Goal: Task Accomplishment & Management: Understand process/instructions

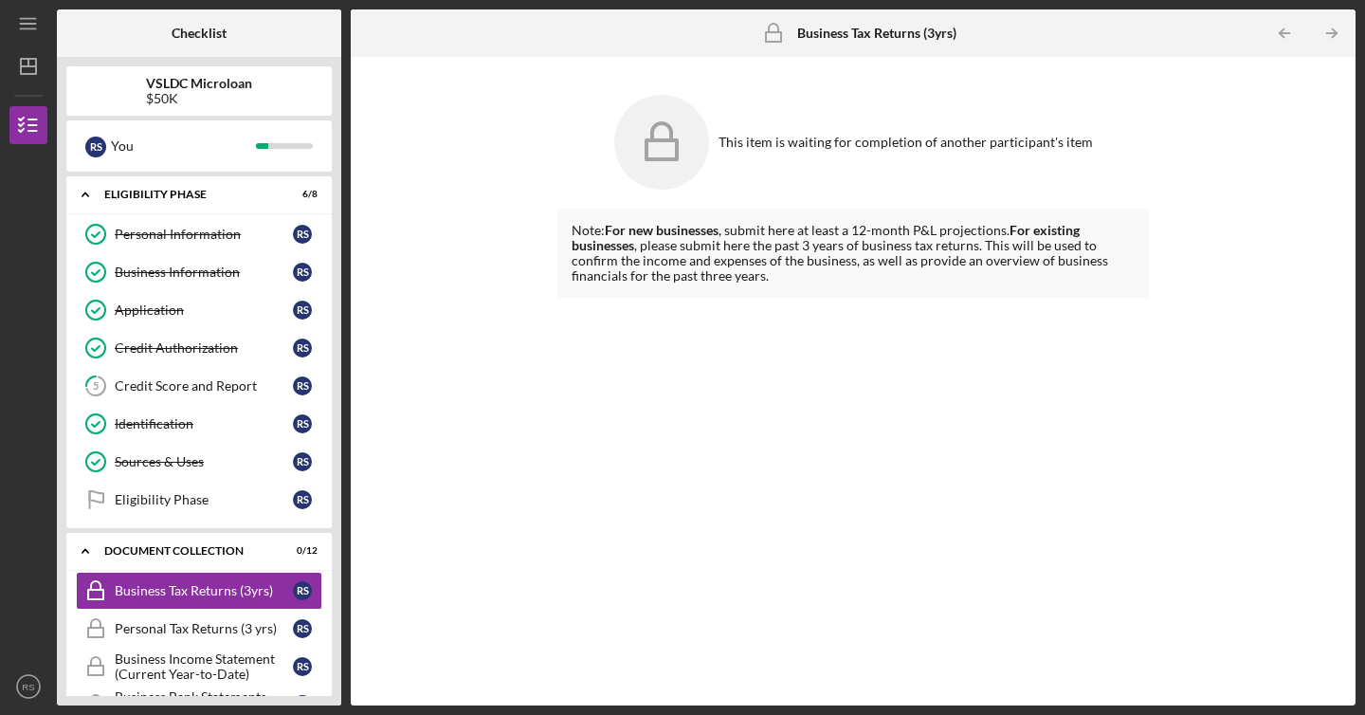
scroll to position [138, 0]
click at [206, 516] on link "Eligibility Phase Eligibility Phase R S" at bounding box center [199, 499] width 246 height 38
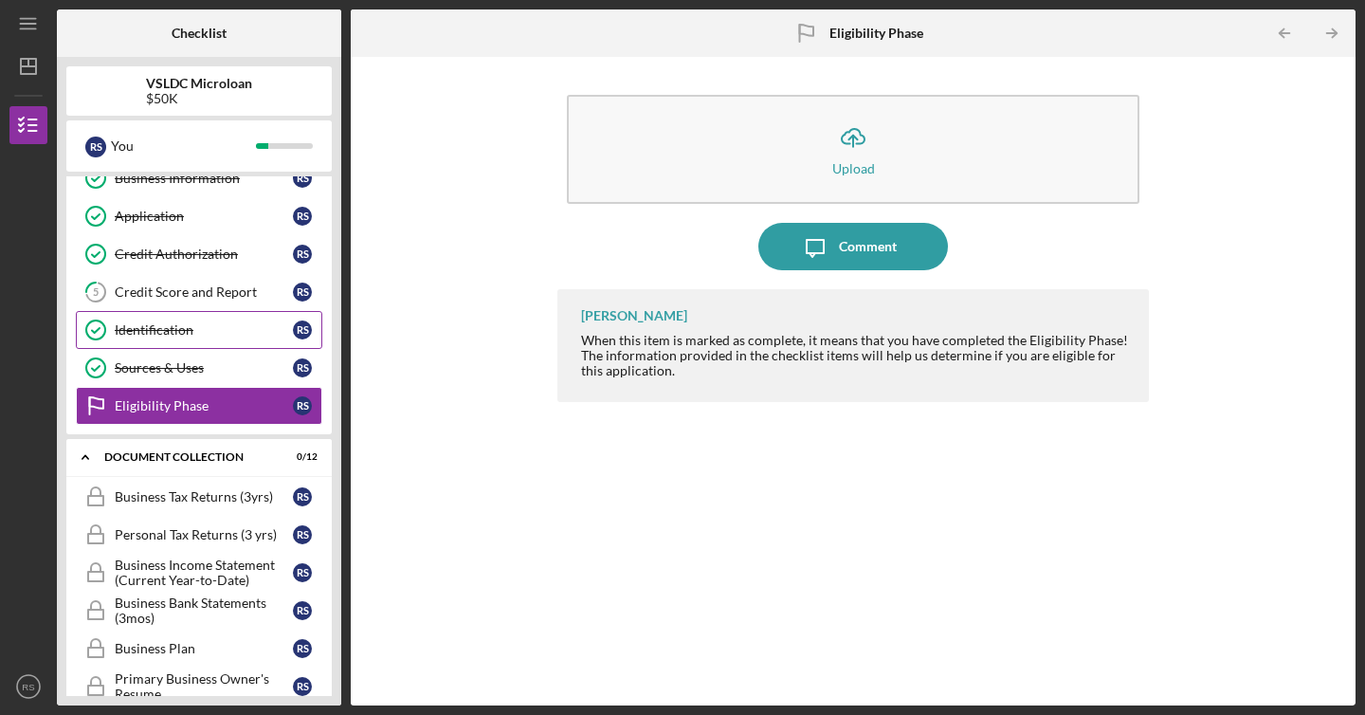
scroll to position [118, 0]
